Goal: Transaction & Acquisition: Purchase product/service

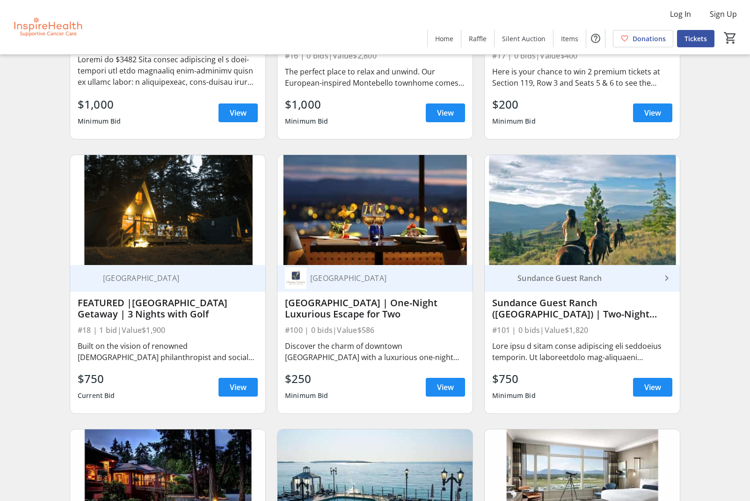
scroll to position [531, 0]
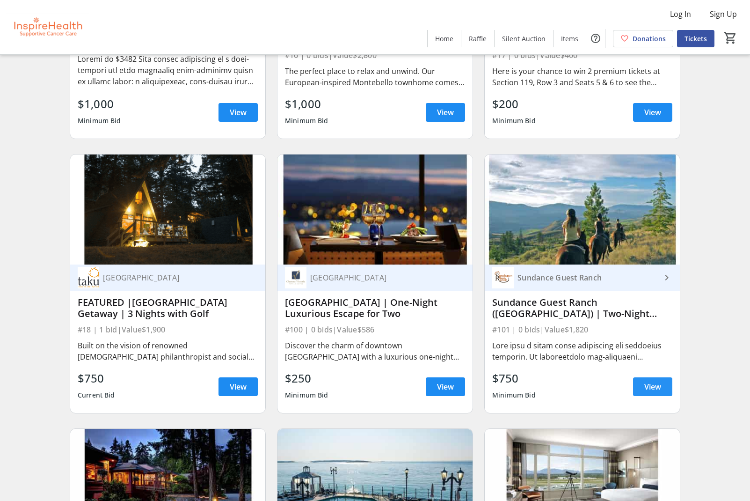
click at [654, 385] on span "View" at bounding box center [653, 386] width 17 height 11
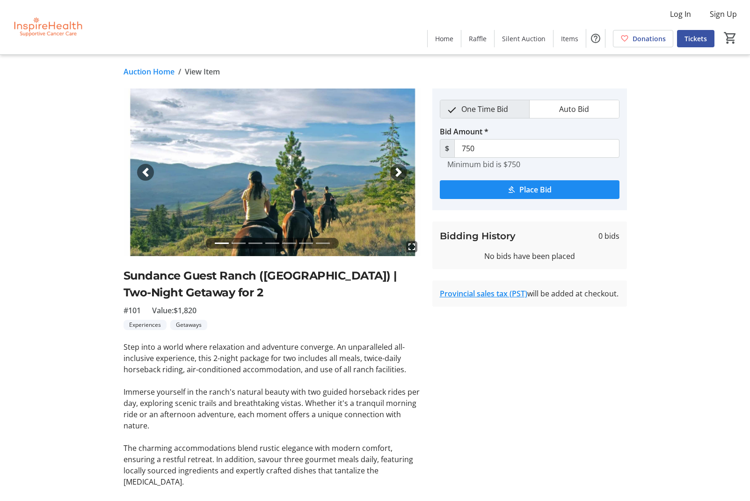
click at [398, 171] on span "button" at bounding box center [398, 172] width 9 height 9
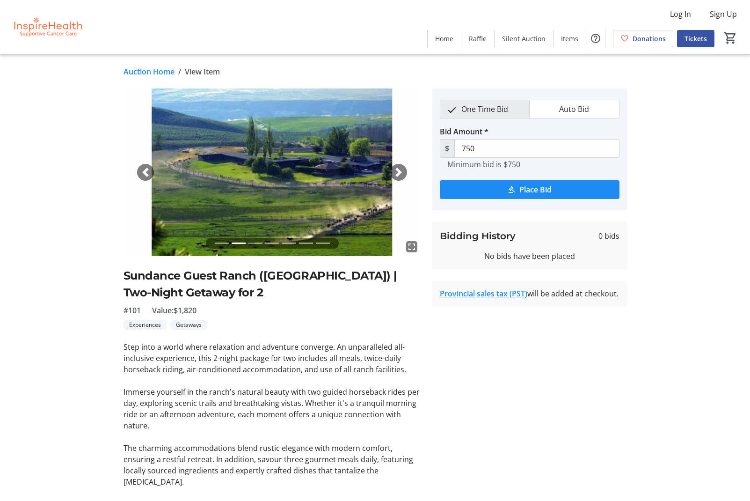
click at [398, 171] on span "button" at bounding box center [398, 172] width 9 height 9
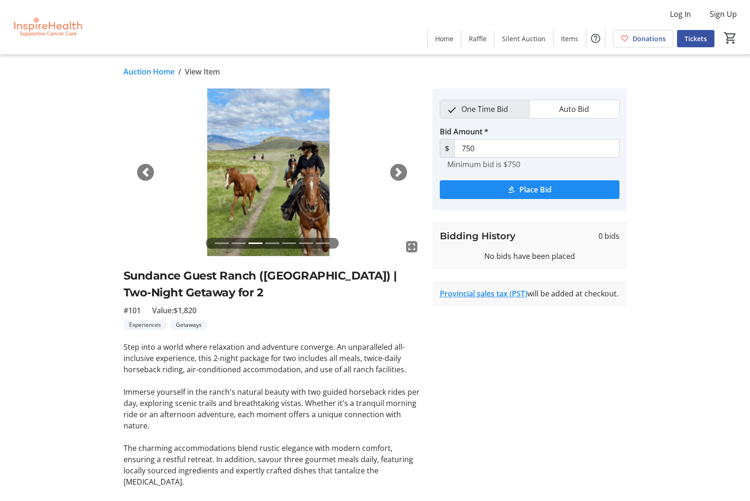
click at [398, 171] on span "button" at bounding box center [398, 172] width 9 height 9
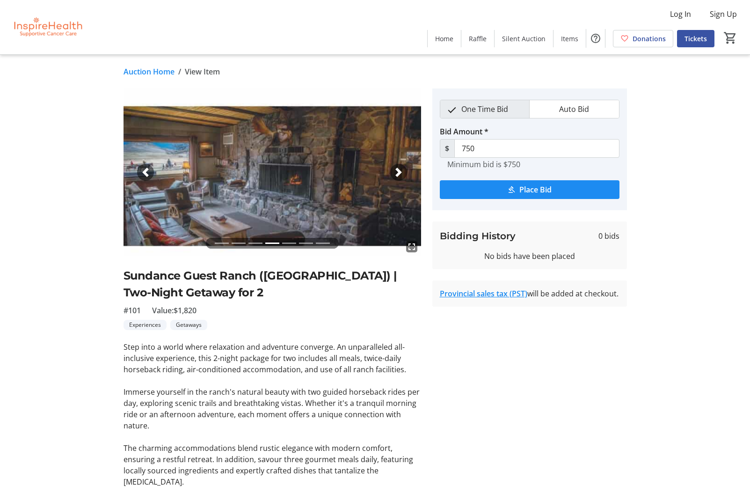
click at [398, 171] on span "button" at bounding box center [398, 172] width 9 height 9
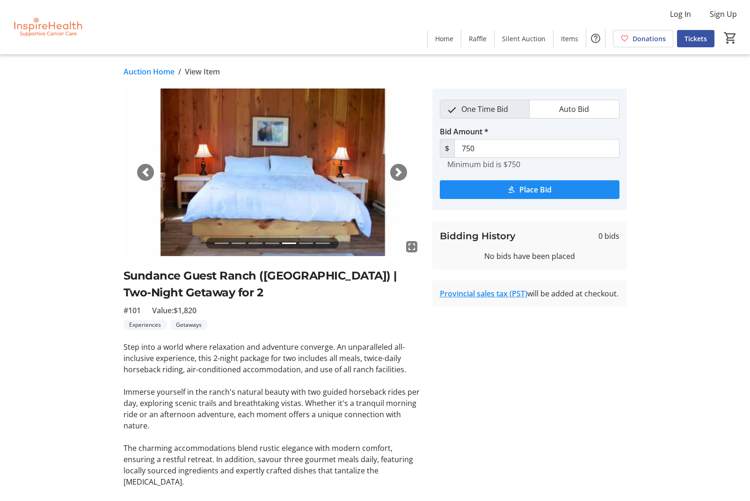
click at [398, 171] on span "button" at bounding box center [398, 172] width 9 height 9
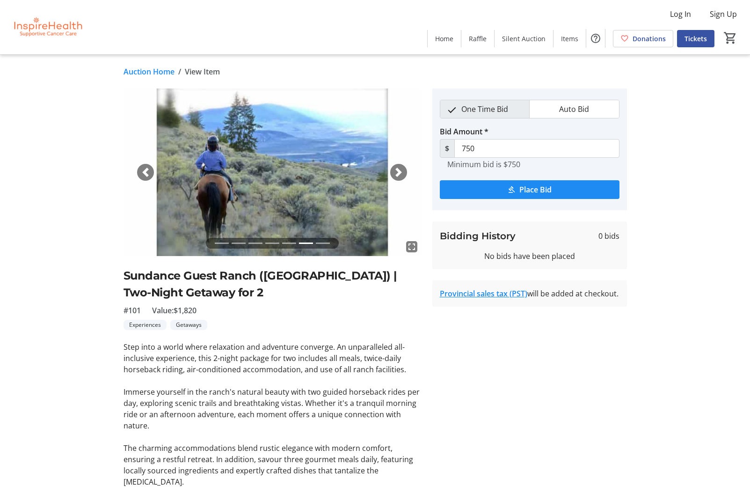
click at [398, 171] on span "button" at bounding box center [398, 172] width 9 height 9
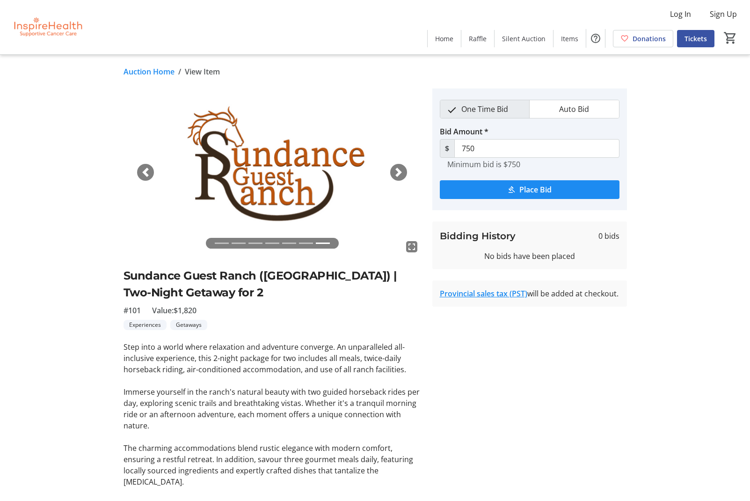
click at [398, 171] on span "button" at bounding box center [398, 172] width 9 height 9
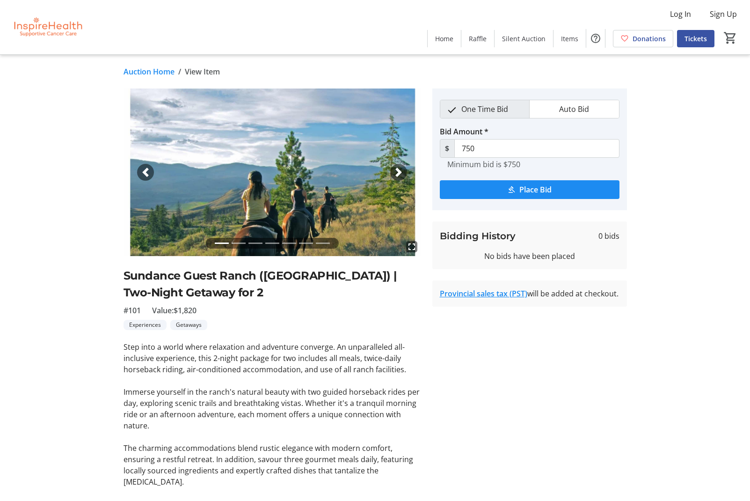
click at [398, 172] on span "button" at bounding box center [398, 172] width 9 height 9
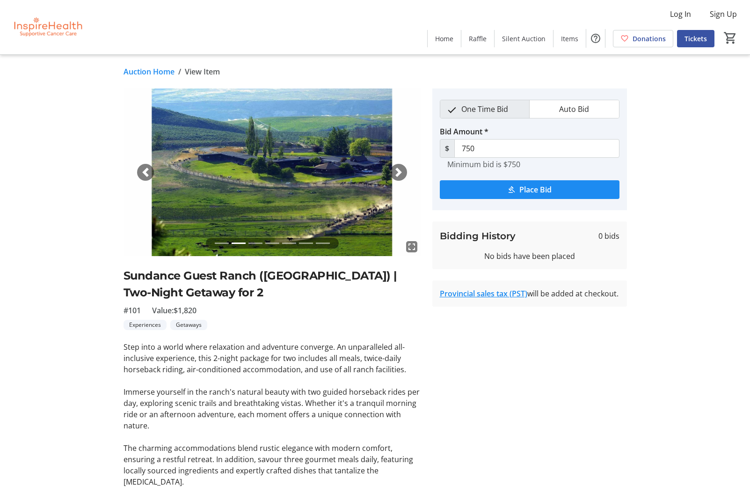
click at [398, 172] on span "button" at bounding box center [398, 172] width 9 height 9
